Goal: Find specific page/section: Find specific page/section

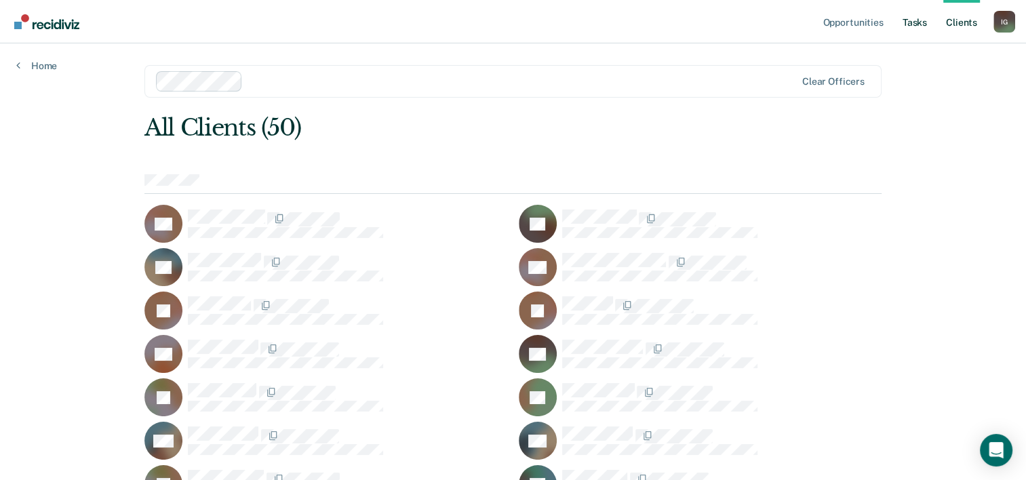
click at [913, 28] on link "Tasks" at bounding box center [915, 21] width 30 height 43
